Goal: Task Accomplishment & Management: Manage account settings

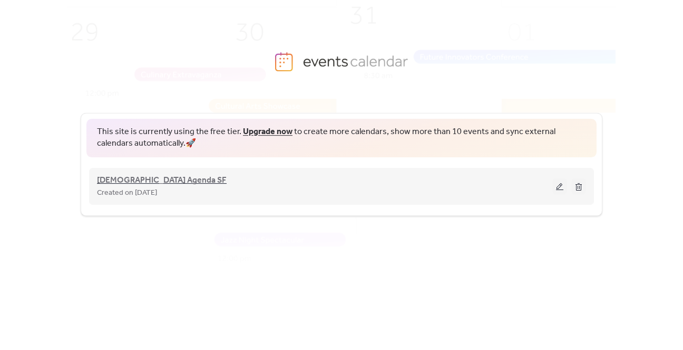
click at [112, 175] on span "[DEMOGRAPHIC_DATA] Agenda SF" at bounding box center [162, 180] width 130 height 13
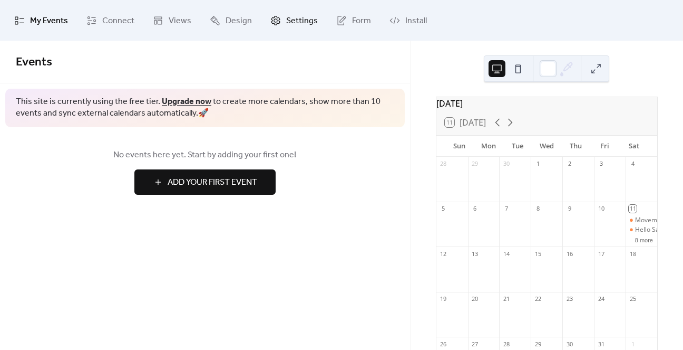
click at [297, 16] on span "Settings" at bounding box center [302, 21] width 32 height 16
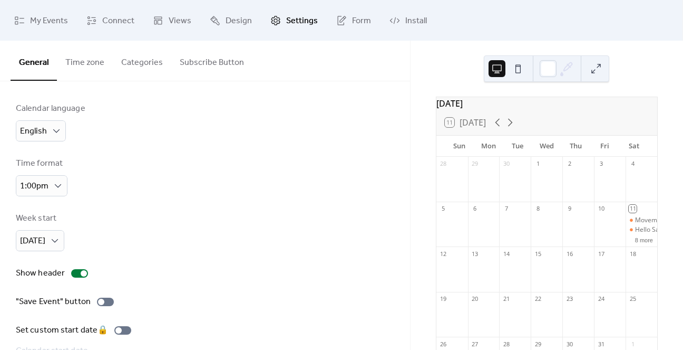
click at [91, 62] on button "Time zone" at bounding box center [85, 60] width 56 height 39
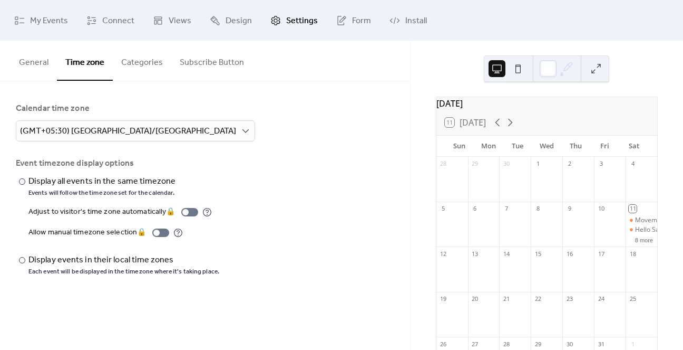
click at [141, 60] on button "Categories" at bounding box center [142, 60] width 59 height 39
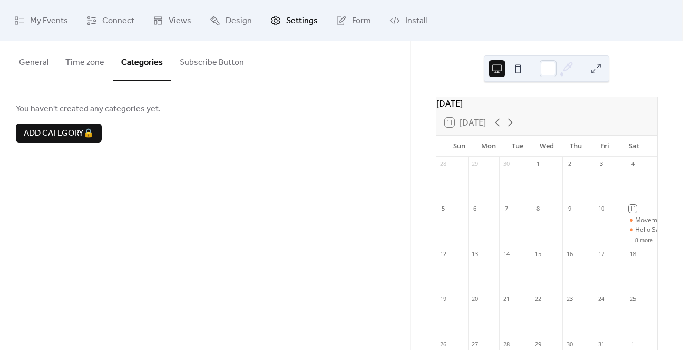
click at [204, 66] on button "Subscribe Button" at bounding box center [211, 60] width 81 height 39
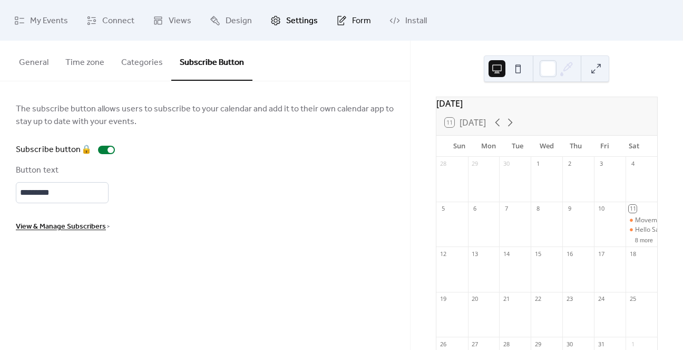
click at [357, 20] on span "Form" at bounding box center [361, 21] width 19 height 16
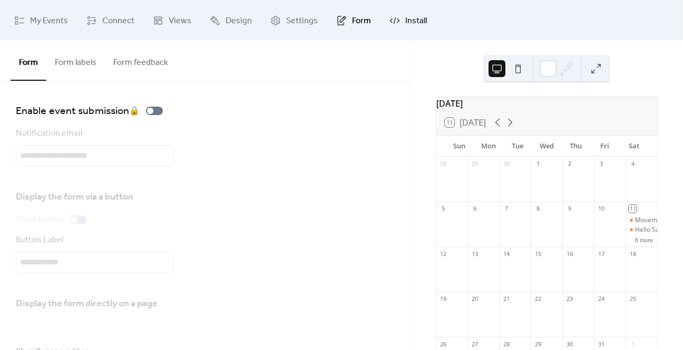
click at [406, 15] on span "Install" at bounding box center [417, 21] width 22 height 16
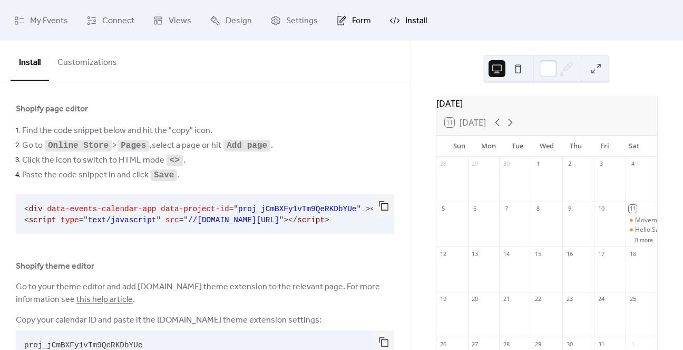
click at [346, 12] on link "Form" at bounding box center [354, 20] width 51 height 32
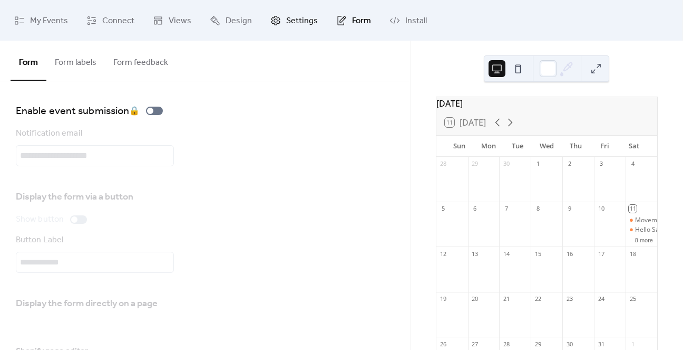
click at [289, 23] on span "Settings" at bounding box center [302, 21] width 32 height 16
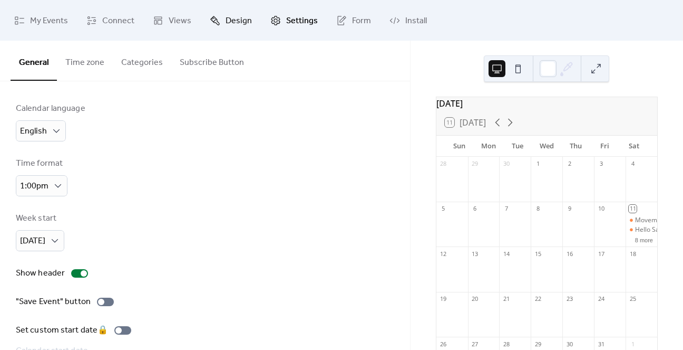
click at [244, 22] on span "Design" at bounding box center [239, 21] width 26 height 16
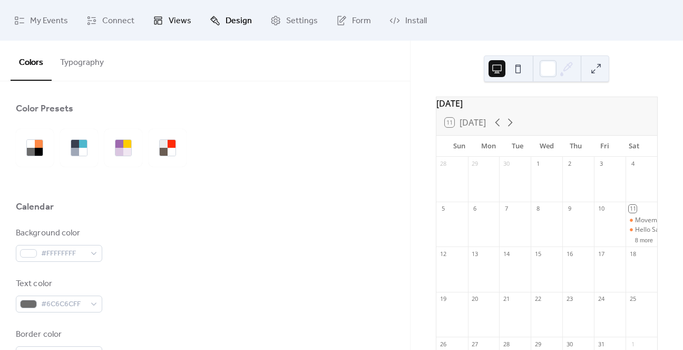
click at [184, 26] on span "Views" at bounding box center [180, 21] width 23 height 16
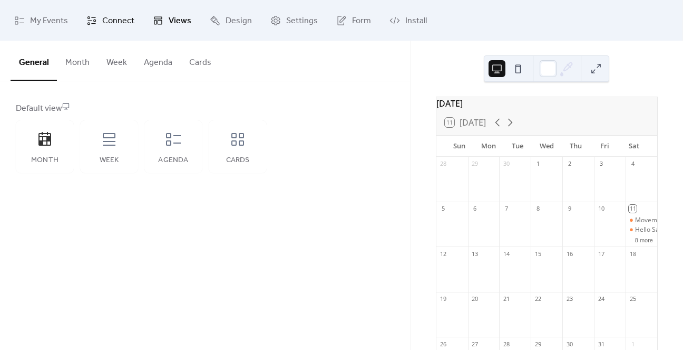
click at [115, 21] on span "Connect" at bounding box center [118, 21] width 32 height 16
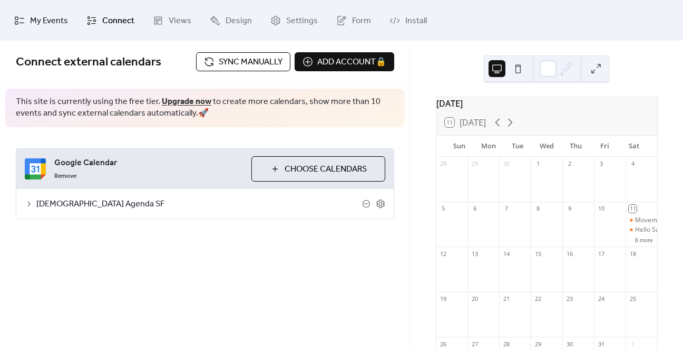
click at [43, 20] on span "My Events" at bounding box center [49, 21] width 38 height 16
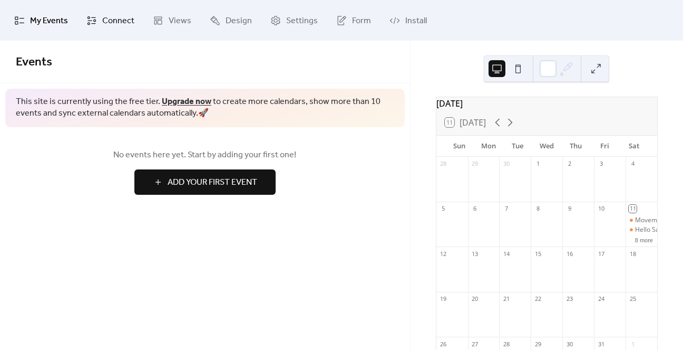
click at [128, 21] on span "Connect" at bounding box center [118, 21] width 32 height 16
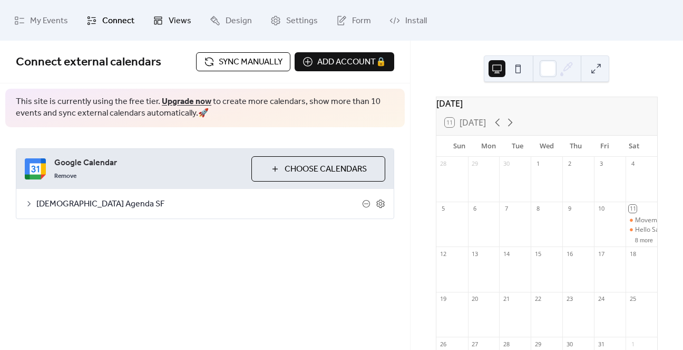
click at [158, 20] on icon at bounding box center [159, 20] width 8 height 8
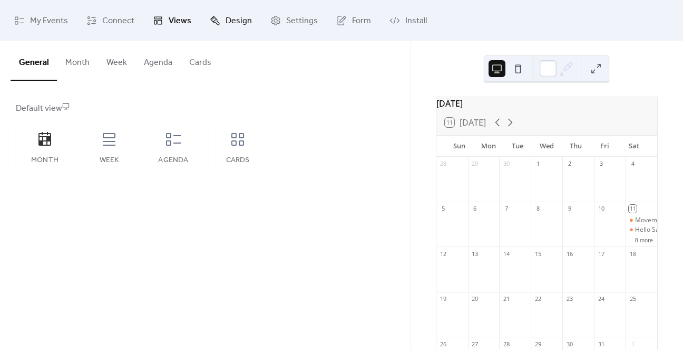
click at [224, 30] on link "Design" at bounding box center [231, 20] width 58 height 32
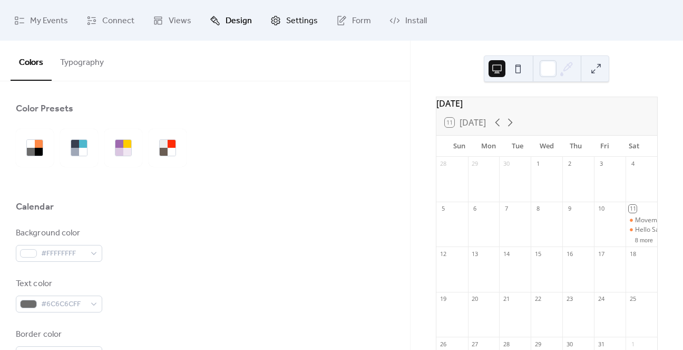
click at [286, 13] on span "Settings" at bounding box center [302, 21] width 32 height 16
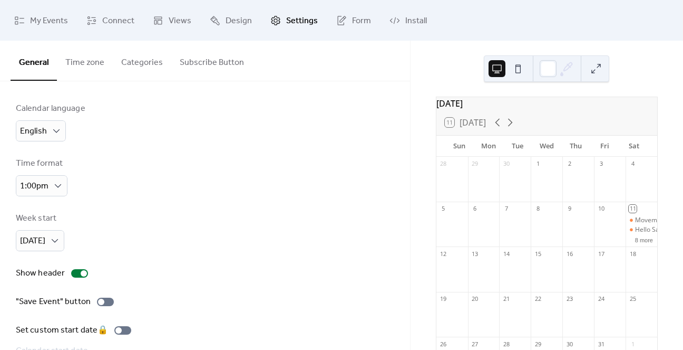
click at [75, 60] on button "Time zone" at bounding box center [85, 60] width 56 height 39
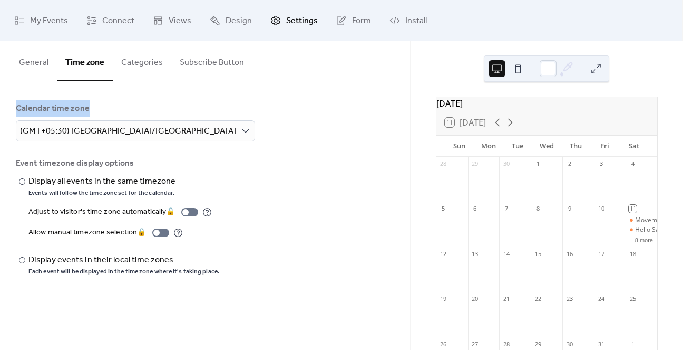
drag, startPoint x: 89, startPoint y: 105, endPoint x: 14, endPoint y: 106, distance: 74.4
click at [14, 106] on div "Calendar time zone (GMT+05:30) [GEOGRAPHIC_DATA]/[GEOGRAPHIC_DATA] Event timezo…" at bounding box center [205, 189] width 410 height 216
drag, startPoint x: 14, startPoint y: 106, endPoint x: 98, endPoint y: 103, distance: 83.9
click at [98, 103] on div "Calendar time zone (GMT+05:30) [GEOGRAPHIC_DATA]/[GEOGRAPHIC_DATA] Event timezo…" at bounding box center [205, 189] width 410 height 216
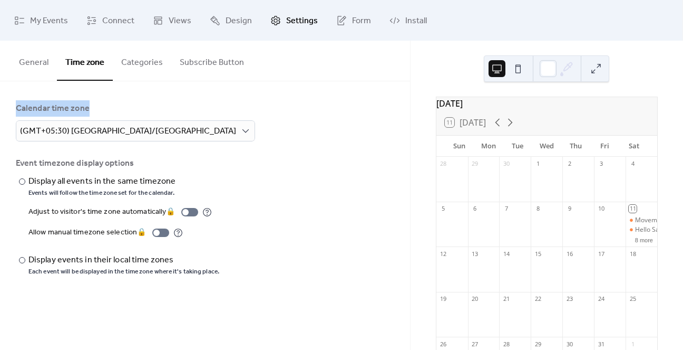
click at [98, 103] on div "Calendar time zone" at bounding box center [204, 108] width 377 height 13
drag, startPoint x: 93, startPoint y: 107, endPoint x: 10, endPoint y: 106, distance: 82.8
click at [10, 106] on div "Calendar time zone (GMT+05:30) [GEOGRAPHIC_DATA]/[GEOGRAPHIC_DATA] Event timezo…" at bounding box center [205, 189] width 410 height 216
drag, startPoint x: 10, startPoint y: 106, endPoint x: 95, endPoint y: 101, distance: 85.0
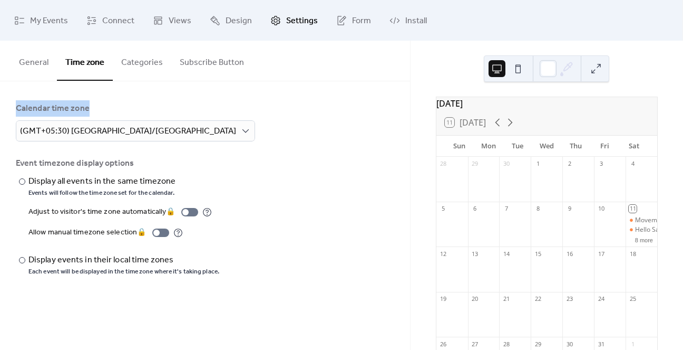
click at [95, 101] on div "Calendar time zone (GMT+05:30) [GEOGRAPHIC_DATA]/[GEOGRAPHIC_DATA] Event timezo…" at bounding box center [205, 189] width 410 height 216
click at [91, 109] on div "Calendar time zone" at bounding box center [204, 108] width 377 height 13
drag, startPoint x: 91, startPoint y: 109, endPoint x: 15, endPoint y: 106, distance: 76.5
click at [15, 106] on div "Calendar time zone (GMT+05:30) [GEOGRAPHIC_DATA]/[GEOGRAPHIC_DATA] Event timezo…" at bounding box center [205, 189] width 410 height 216
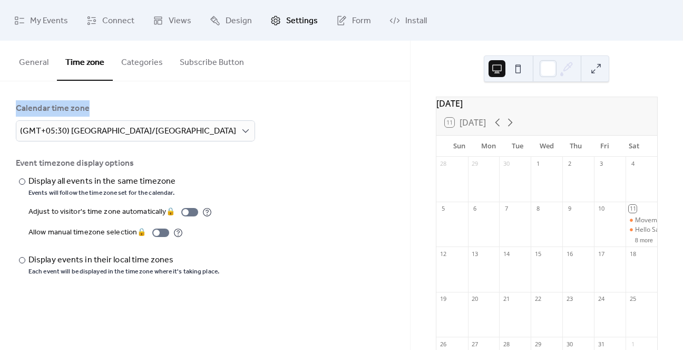
drag, startPoint x: 16, startPoint y: 106, endPoint x: 97, endPoint y: 105, distance: 80.7
click at [97, 105] on div "Calendar time zone" at bounding box center [204, 108] width 377 height 13
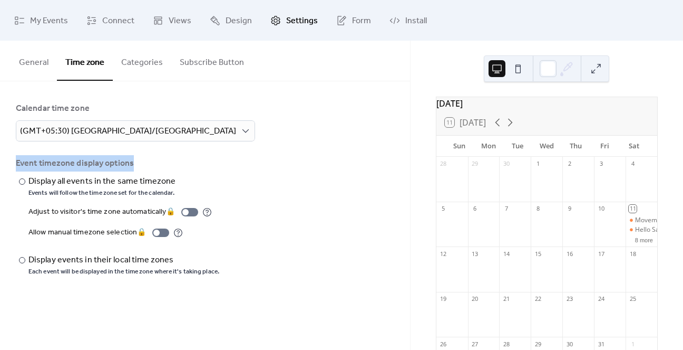
drag, startPoint x: 12, startPoint y: 161, endPoint x: 141, endPoint y: 155, distance: 129.9
click at [141, 155] on div "Calendar time zone (GMT+05:30) [GEOGRAPHIC_DATA]/[GEOGRAPHIC_DATA] Event timezo…" at bounding box center [205, 189] width 410 height 216
click at [141, 155] on div "Calendar time zone (GMT+05:30) [GEOGRAPHIC_DATA]/[GEOGRAPHIC_DATA] Event timezo…" at bounding box center [205, 188] width 379 height 173
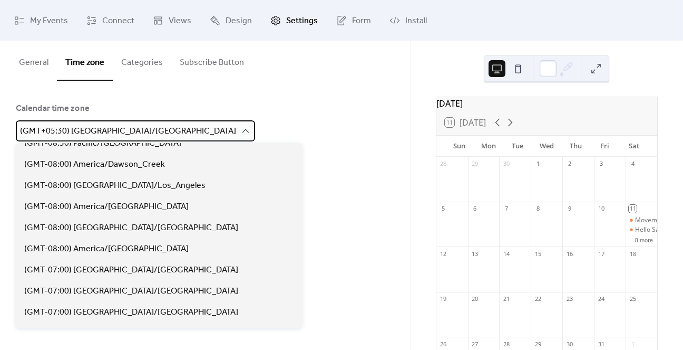
scroll to position [285, 0]
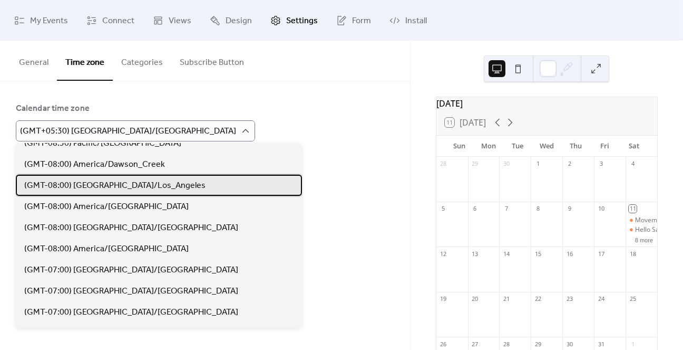
click at [108, 188] on span "(GMT-08:00) [GEOGRAPHIC_DATA]/Los_Angeles" at bounding box center [114, 185] width 181 height 13
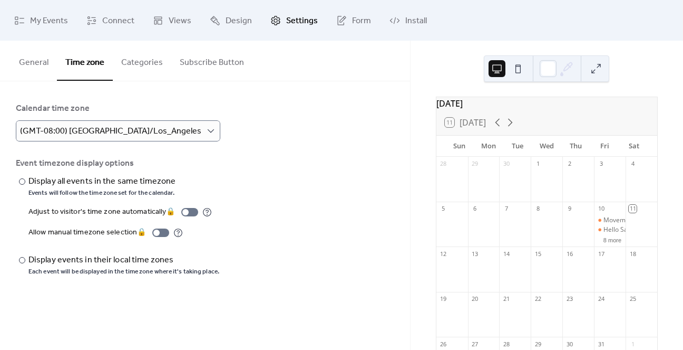
click at [149, 68] on button "Categories" at bounding box center [142, 60] width 59 height 39
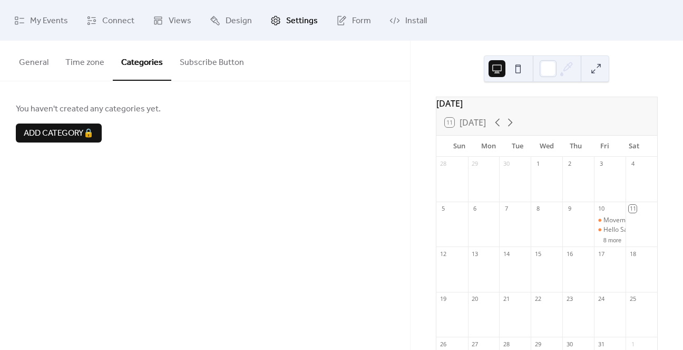
click at [80, 66] on button "Time zone" at bounding box center [85, 60] width 56 height 39
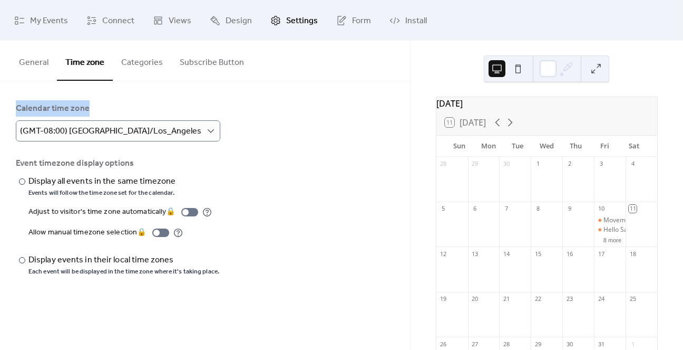
drag, startPoint x: 104, startPoint y: 109, endPoint x: 13, endPoint y: 110, distance: 91.8
click at [13, 110] on div "Calendar time zone (GMT-08:00) America/Los_Angeles Event timezone display optio…" at bounding box center [205, 189] width 410 height 216
click at [22, 110] on div "Calendar time zone" at bounding box center [204, 108] width 377 height 13
click at [84, 274] on div "Each event will be displayed in the time zone where it's taking place." at bounding box center [123, 271] width 191 height 8
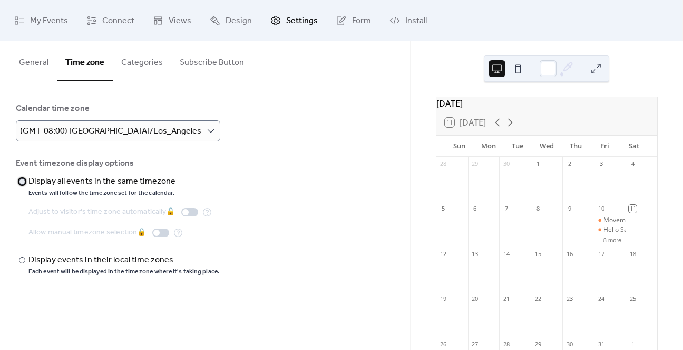
click at [25, 182] on div "​" at bounding box center [21, 181] width 11 height 13
click at [88, 302] on div "General Time zone Categories Subscribe Button Calendar language English Time fo…" at bounding box center [205, 195] width 410 height 309
click at [84, 180] on div "Display all events in the same timezone" at bounding box center [101, 181] width 147 height 13
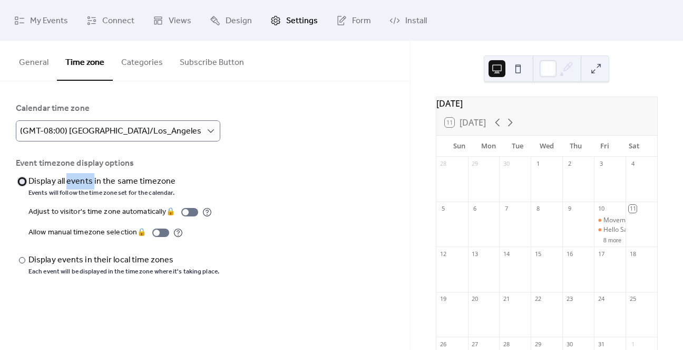
click at [84, 180] on div "Display all events in the same timezone" at bounding box center [101, 181] width 147 height 13
click at [105, 157] on div "Event timezone display options" at bounding box center [204, 163] width 377 height 13
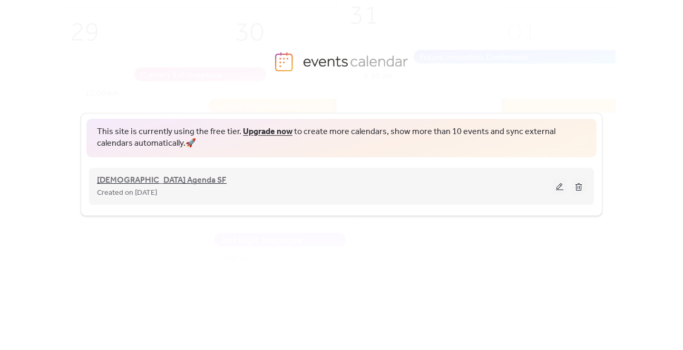
click at [114, 176] on span "[DEMOGRAPHIC_DATA] Agenda SF" at bounding box center [162, 180] width 130 height 13
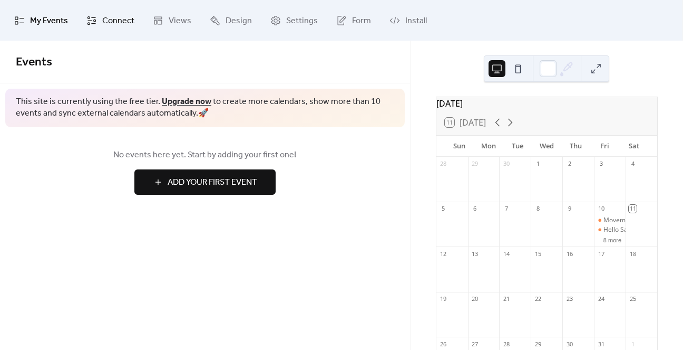
click at [120, 24] on span "Connect" at bounding box center [118, 21] width 32 height 16
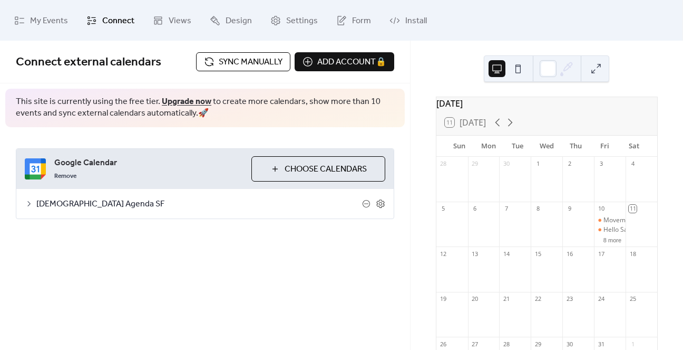
click at [26, 204] on icon at bounding box center [29, 203] width 8 height 8
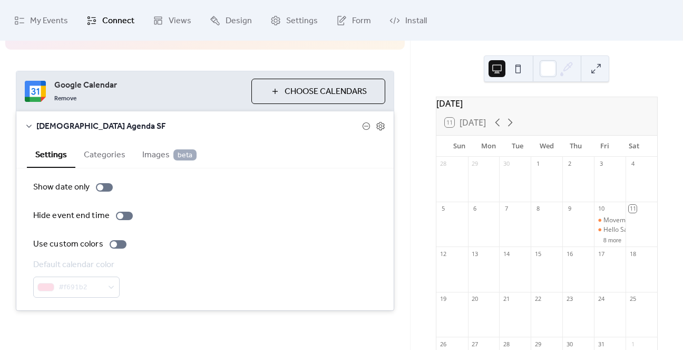
scroll to position [79, 0]
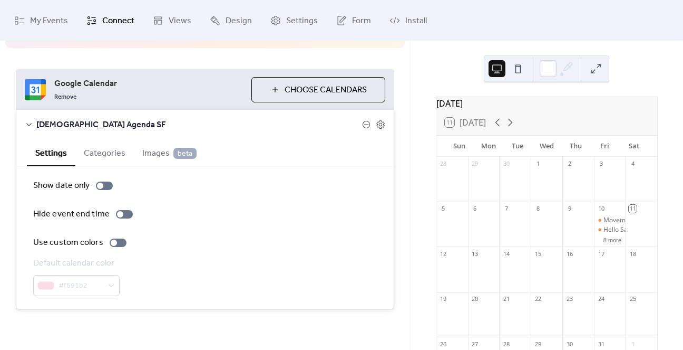
click at [95, 156] on button "Categories" at bounding box center [104, 152] width 59 height 26
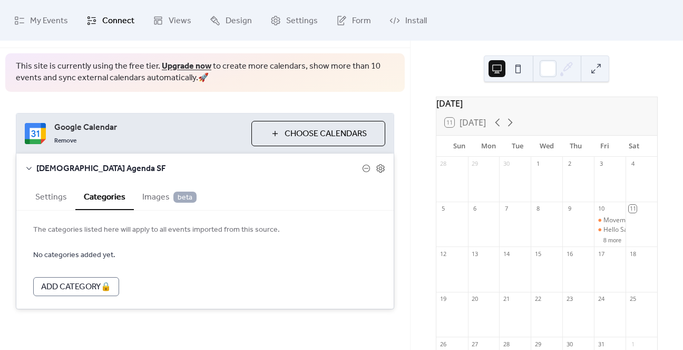
click at [142, 194] on span "Images beta" at bounding box center [169, 197] width 54 height 13
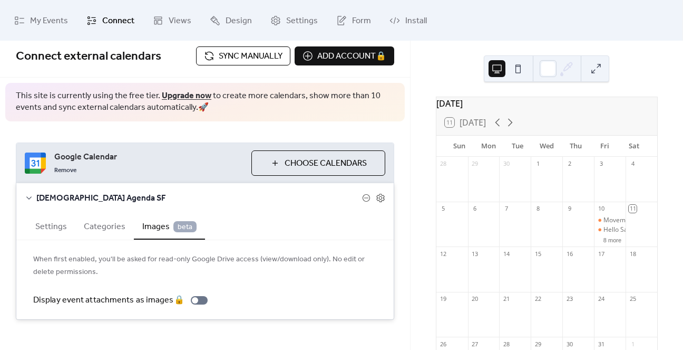
scroll to position [0, 0]
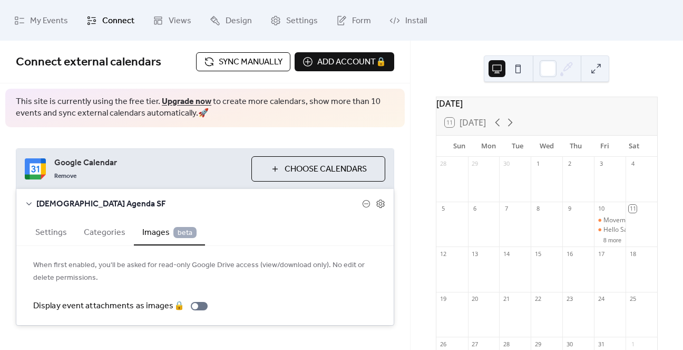
click at [30, 201] on icon at bounding box center [29, 203] width 8 height 8
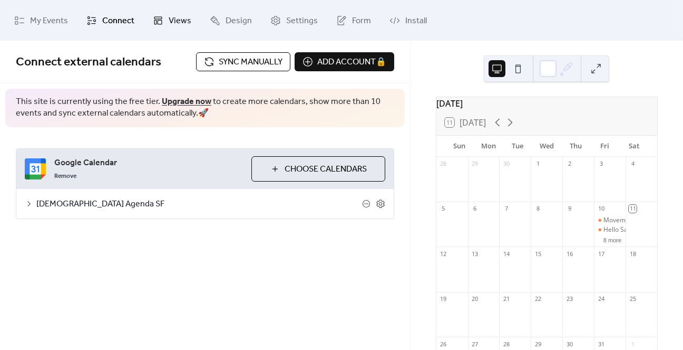
click at [175, 25] on span "Views" at bounding box center [180, 21] width 23 height 16
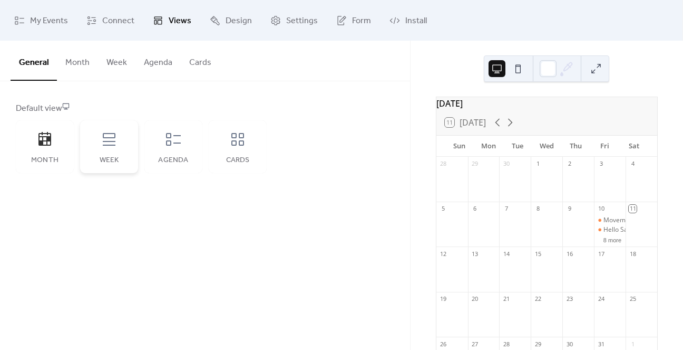
click at [110, 150] on div "Week" at bounding box center [109, 146] width 58 height 53
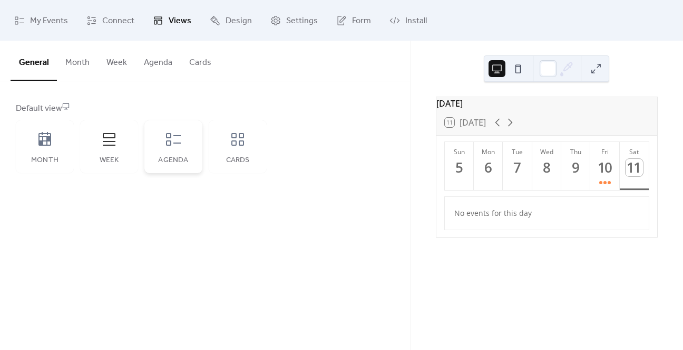
click at [174, 146] on icon at bounding box center [173, 139] width 17 height 17
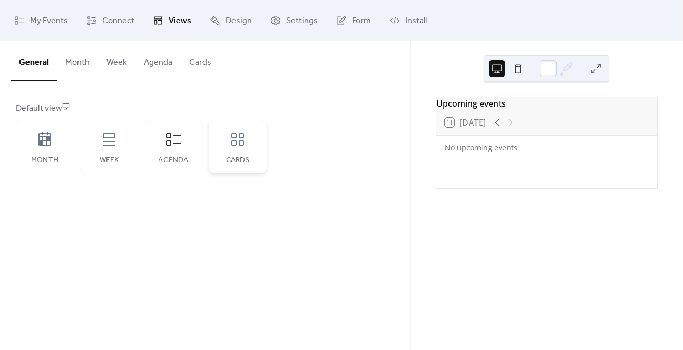
click at [227, 146] on div "Cards" at bounding box center [238, 146] width 58 height 53
click at [186, 146] on div "Agenda" at bounding box center [173, 146] width 58 height 53
click at [126, 146] on div "Week" at bounding box center [109, 146] width 58 height 53
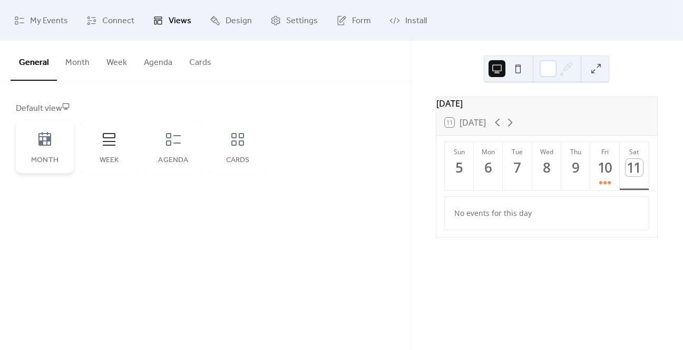
click at [59, 147] on div "Month" at bounding box center [45, 146] width 58 height 53
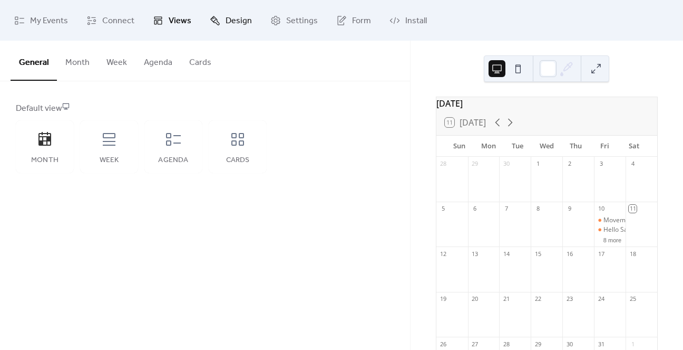
click at [229, 20] on span "Design" at bounding box center [239, 21] width 26 height 16
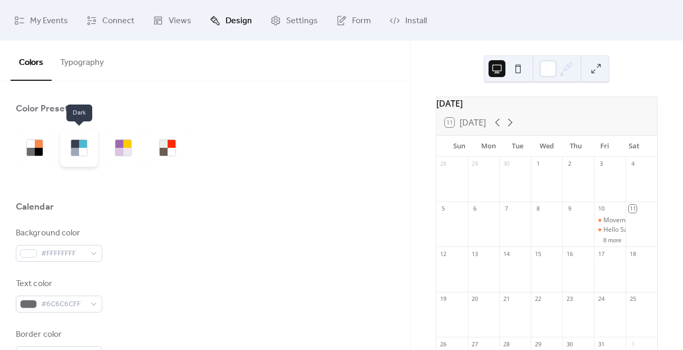
click at [88, 153] on div at bounding box center [79, 148] width 38 height 38
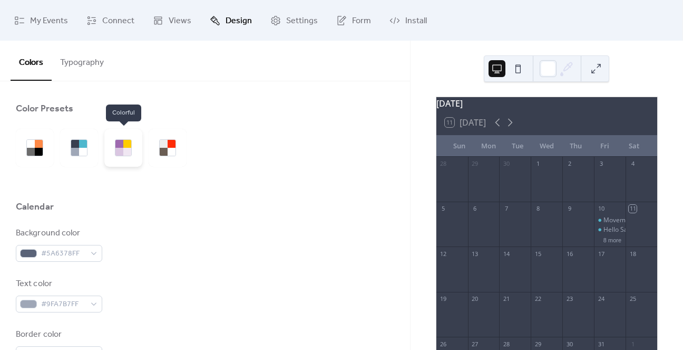
click at [118, 154] on div at bounding box center [119, 152] width 8 height 8
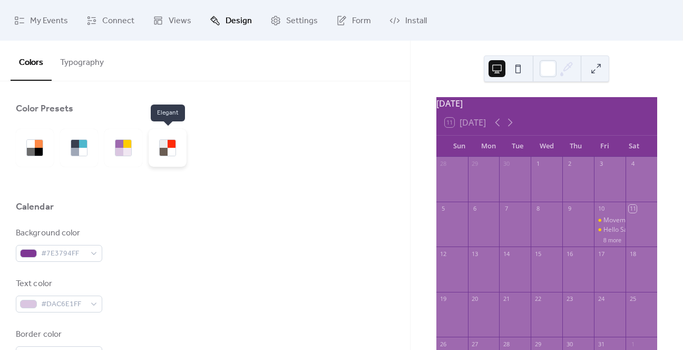
click at [162, 148] on div at bounding box center [164, 152] width 8 height 8
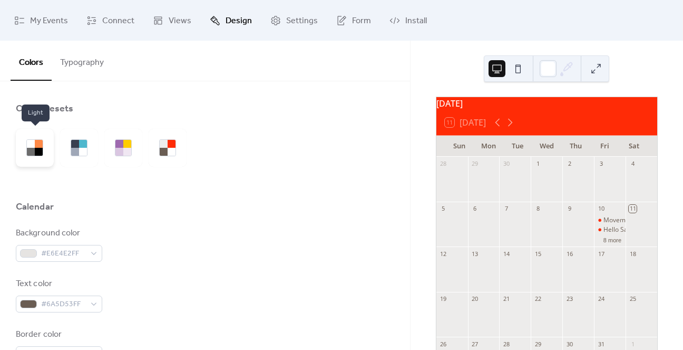
click at [46, 141] on div at bounding box center [35, 148] width 38 height 38
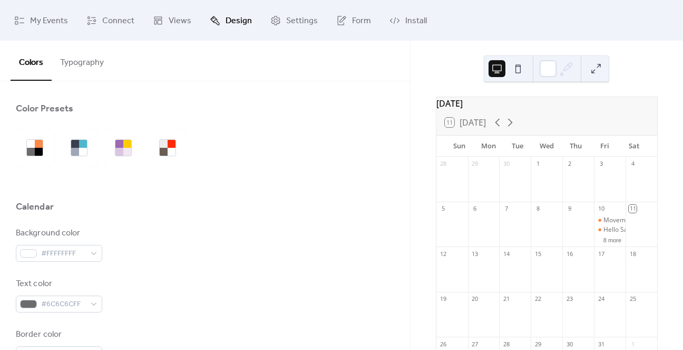
click at [167, 222] on div at bounding box center [205, 222] width 379 height 8
click at [286, 24] on span "Settings" at bounding box center [302, 21] width 32 height 16
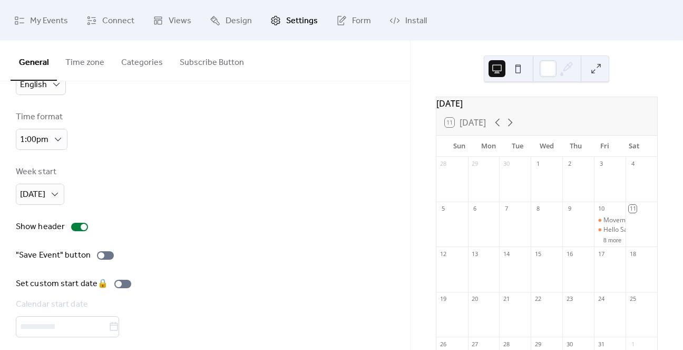
scroll to position [54, 0]
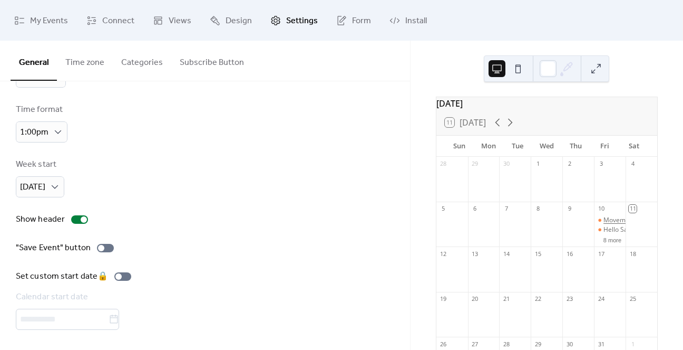
click at [604, 225] on div "Movement" at bounding box center [620, 220] width 32 height 9
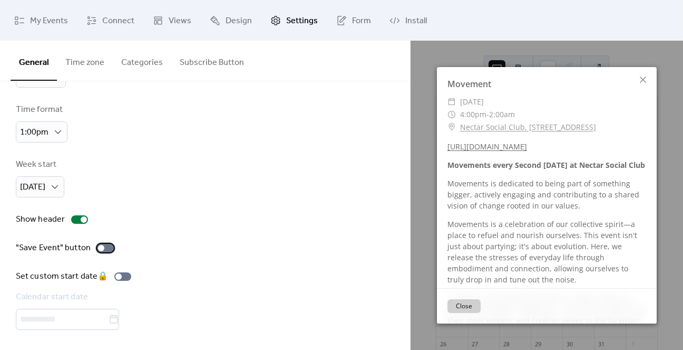
click at [101, 247] on div at bounding box center [101, 248] width 6 height 6
click at [643, 74] on icon at bounding box center [643, 79] width 13 height 13
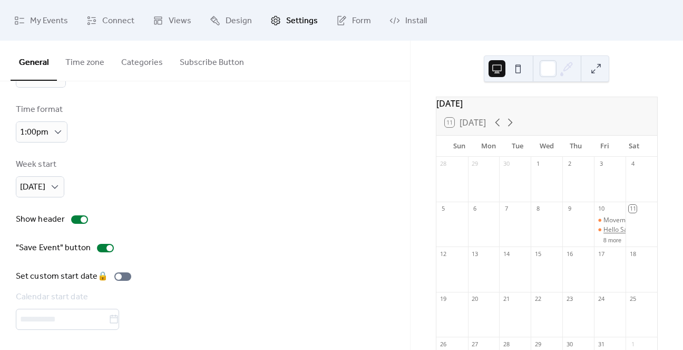
click at [604, 234] on div "Hello Sailor: French wine, oysters, and sailor movies!" at bounding box center [680, 229] width 153 height 9
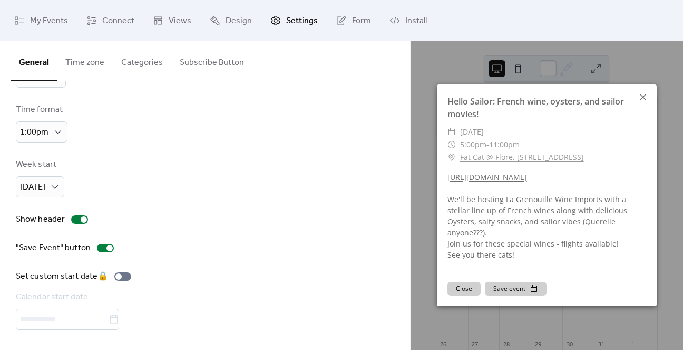
click at [643, 98] on icon at bounding box center [643, 97] width 13 height 13
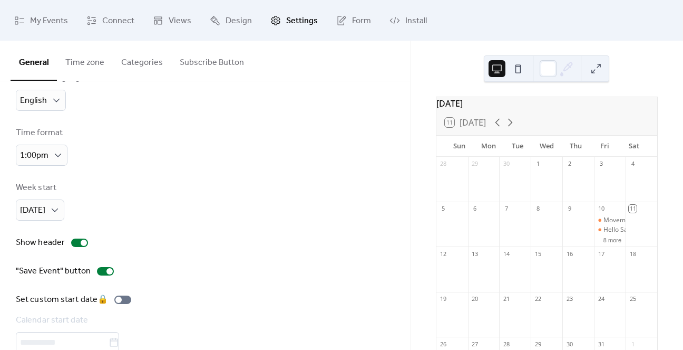
scroll to position [0, 0]
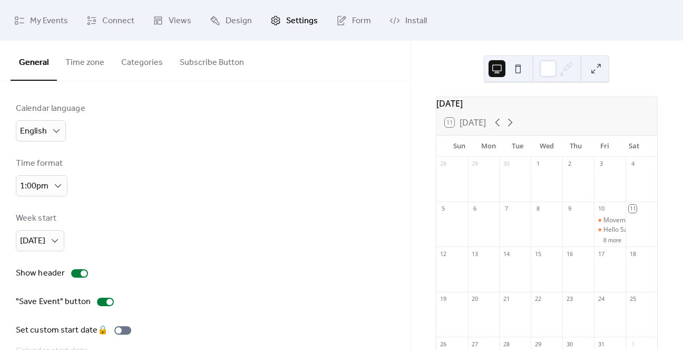
click at [89, 55] on button "Time zone" at bounding box center [85, 60] width 56 height 39
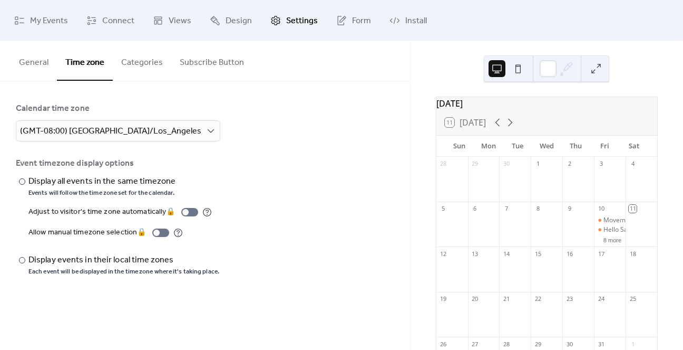
click at [113, 102] on div "Calendar time zone" at bounding box center [204, 108] width 377 height 13
click at [137, 55] on button "Categories" at bounding box center [142, 60] width 59 height 39
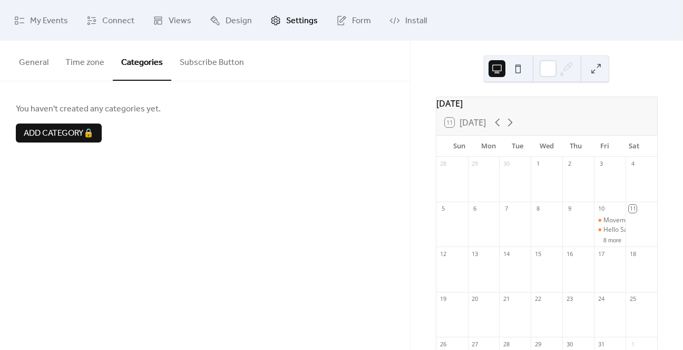
click at [204, 57] on button "Subscribe Button" at bounding box center [211, 60] width 81 height 39
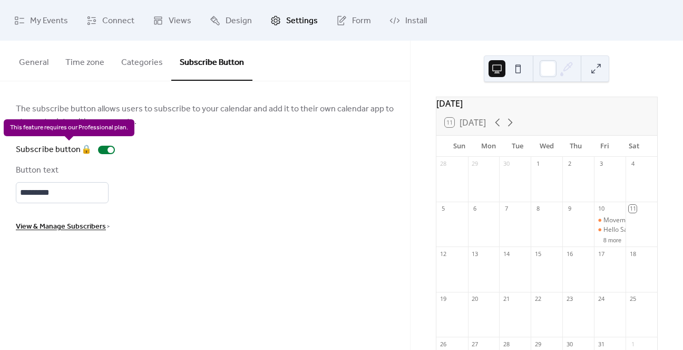
click at [106, 150] on div "Subscribe button 🔒" at bounding box center [67, 149] width 103 height 13
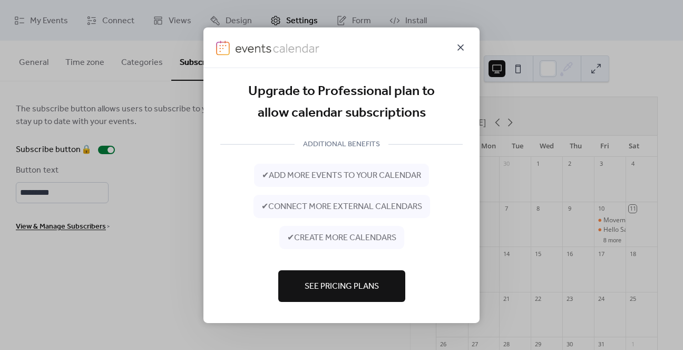
click at [462, 50] on icon at bounding box center [461, 47] width 13 height 13
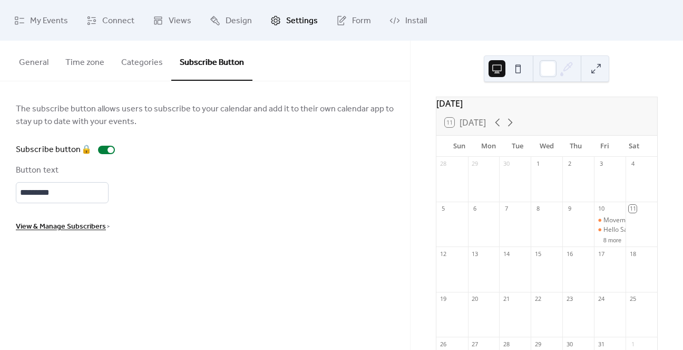
click at [249, 230] on div "View & Manage Subscribers >" at bounding box center [205, 226] width 379 height 13
click at [352, 20] on span "Form" at bounding box center [361, 21] width 19 height 16
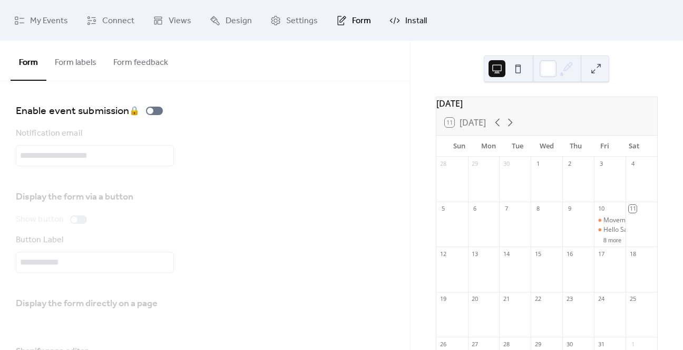
click at [400, 16] on link "Install" at bounding box center [408, 20] width 53 height 32
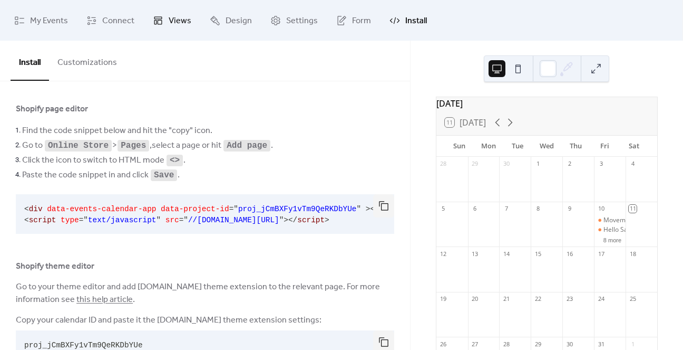
click at [169, 26] on span "Views" at bounding box center [180, 21] width 23 height 16
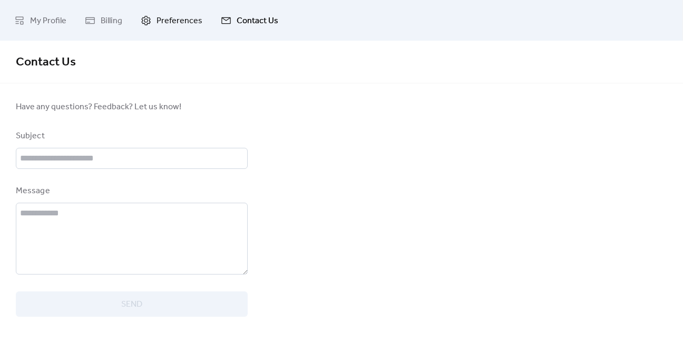
click at [162, 32] on link "Preferences" at bounding box center [172, 20] width 78 height 32
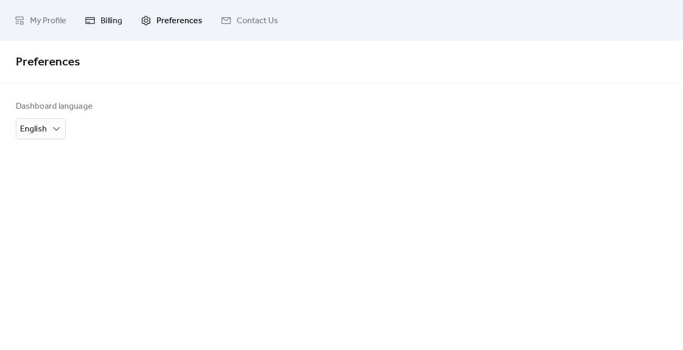
click at [118, 20] on span "Billing" at bounding box center [112, 21] width 22 height 16
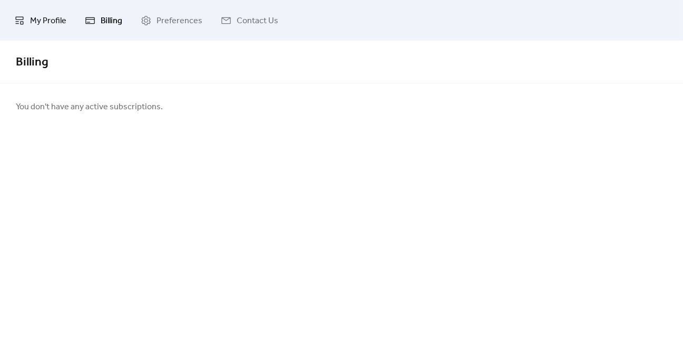
click at [44, 20] on span "My Profile" at bounding box center [48, 21] width 36 height 16
